Goal: Navigation & Orientation: Find specific page/section

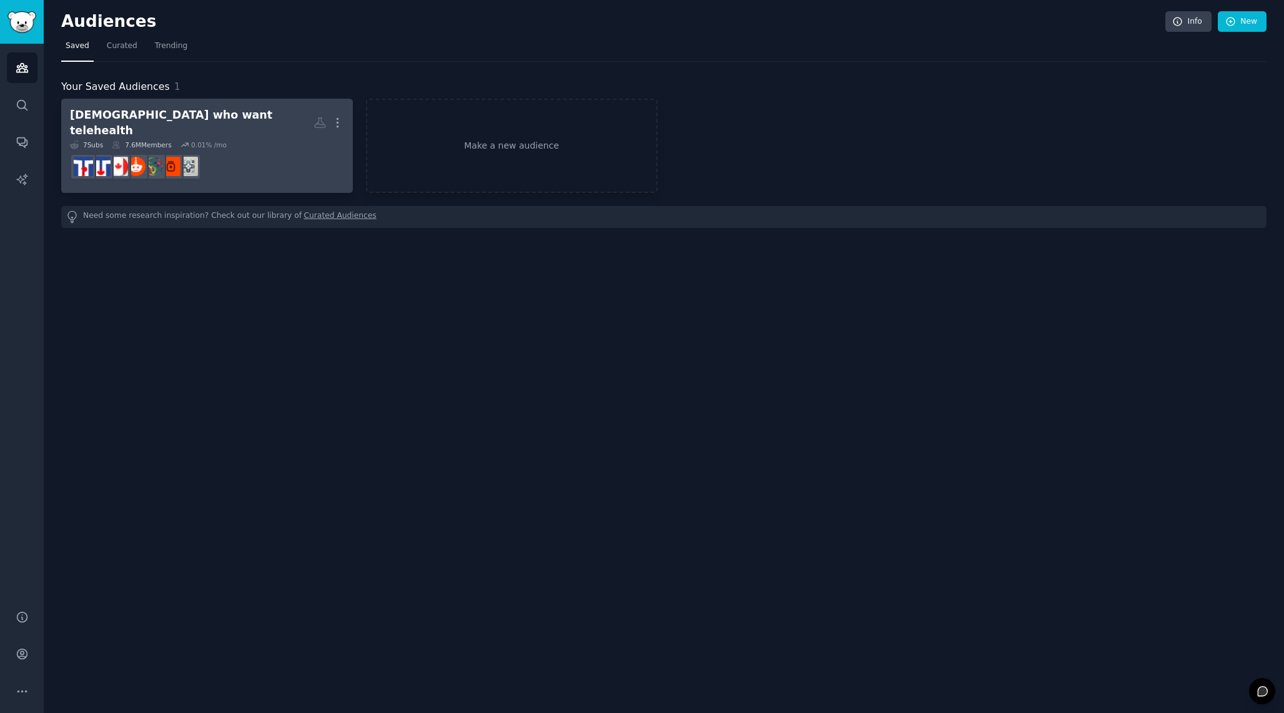
click at [251, 141] on div "7 Sub s 7.6M Members 0.01 % /mo" at bounding box center [207, 145] width 274 height 9
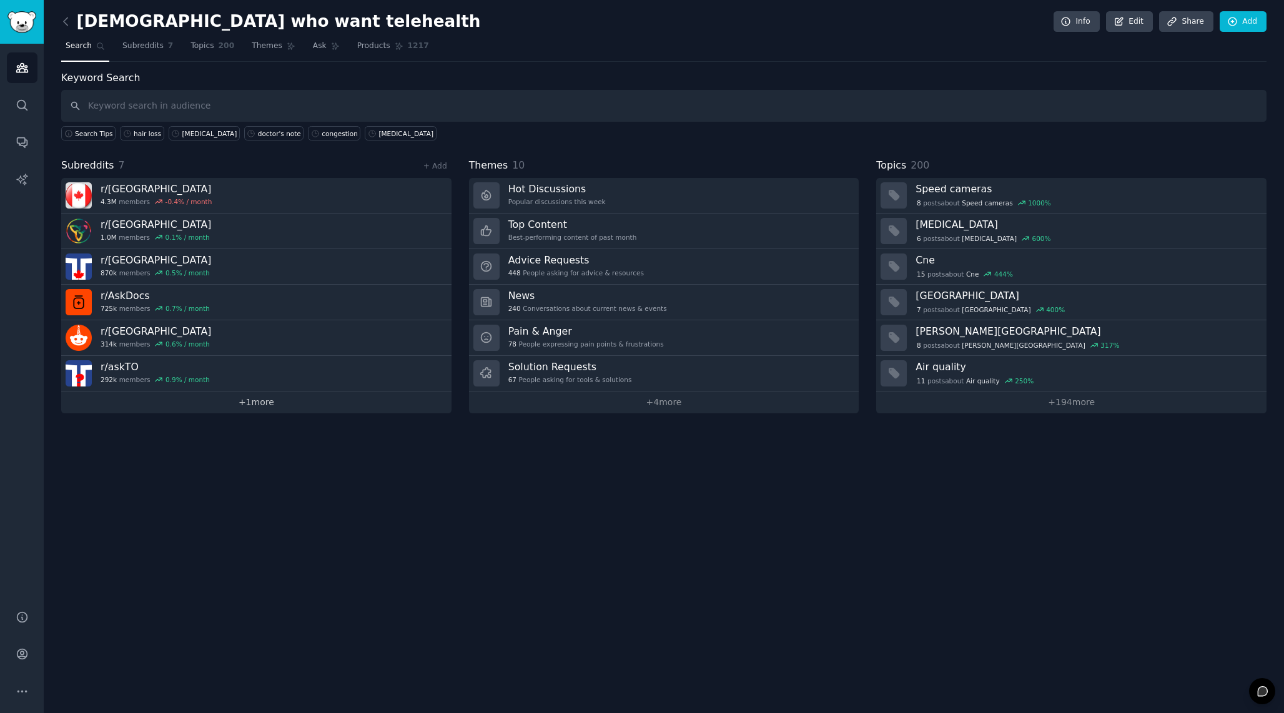
click at [329, 399] on link "+ 1 more" at bounding box center [256, 403] width 390 height 22
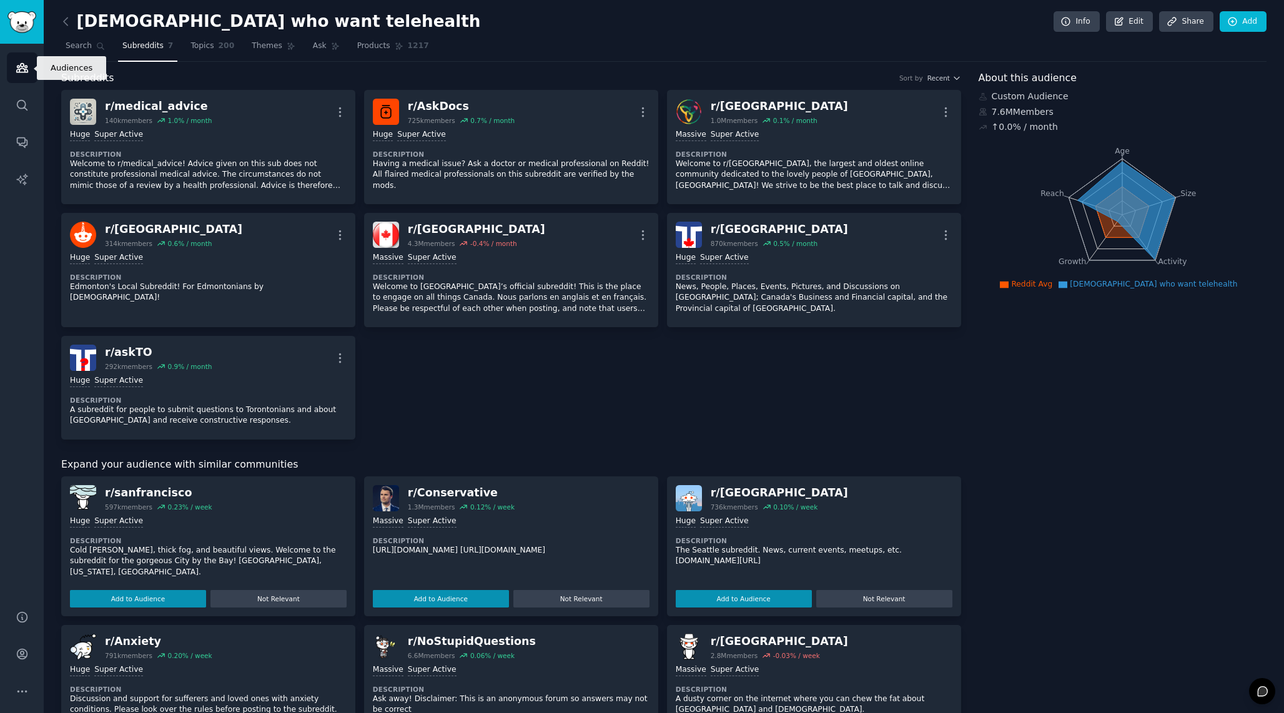
click at [16, 54] on link "Audiences" at bounding box center [22, 67] width 31 height 31
